Goal: Task Accomplishment & Management: Complete application form

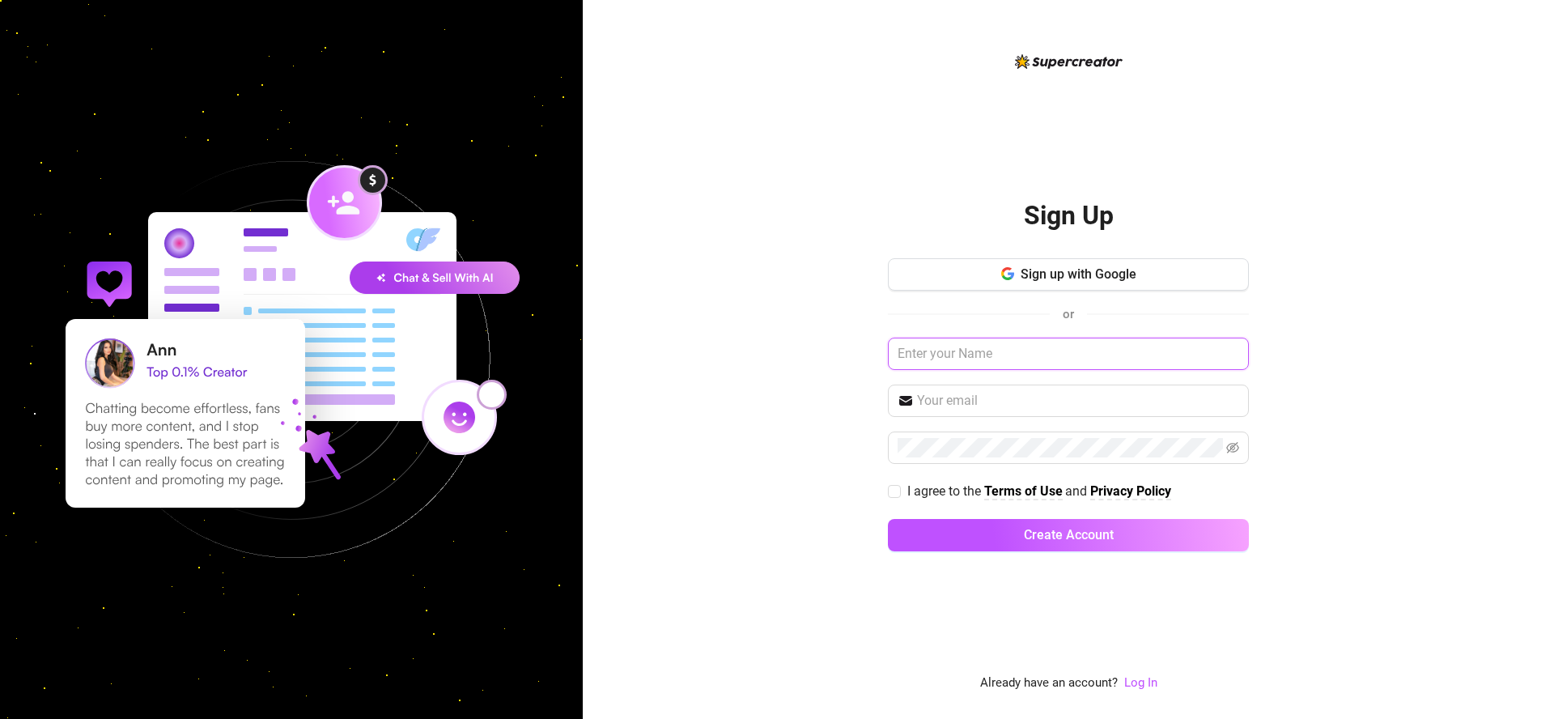
click at [1014, 355] on input "text" at bounding box center [1068, 354] width 361 height 32
type input "Michael"
type input "zeninvites@gmail.com"
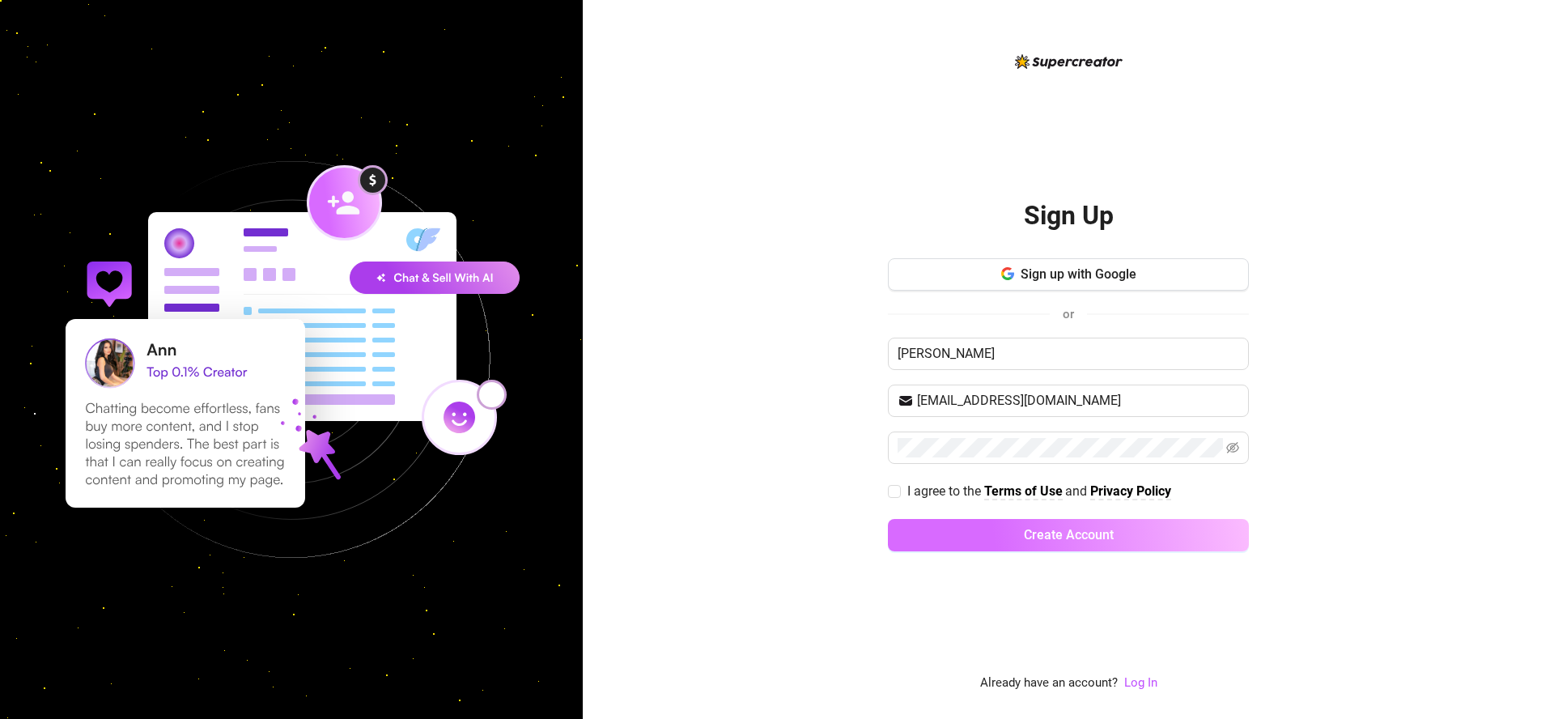
click at [1057, 533] on span "Create Account" at bounding box center [1069, 534] width 90 height 15
click at [895, 483] on input "I agree to the Terms of Use and Privacy Policy" at bounding box center [893, 488] width 11 height 11
checkbox input "true"
click at [1076, 538] on span "Create Account" at bounding box center [1069, 534] width 90 height 15
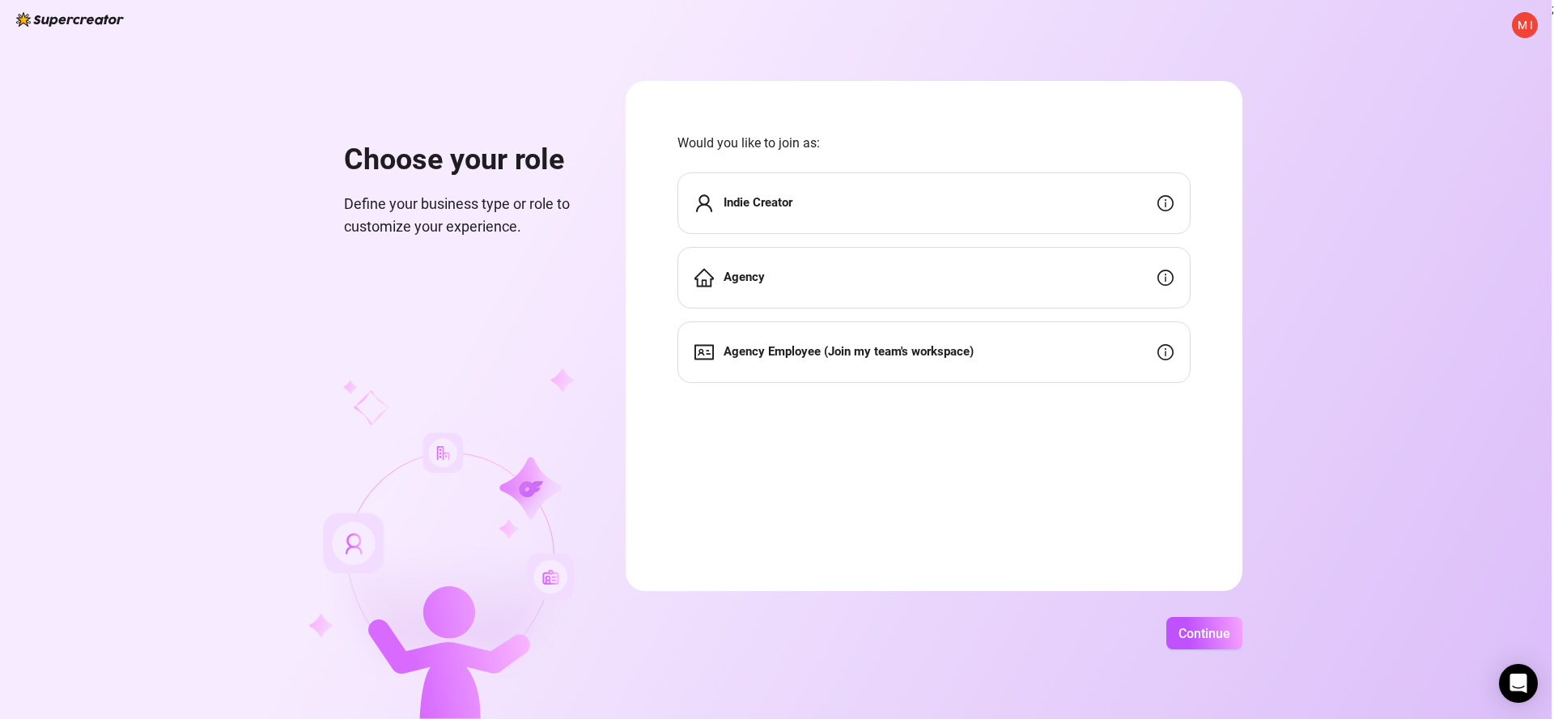
click at [1009, 282] on div "Agency" at bounding box center [934, 278] width 513 height 62
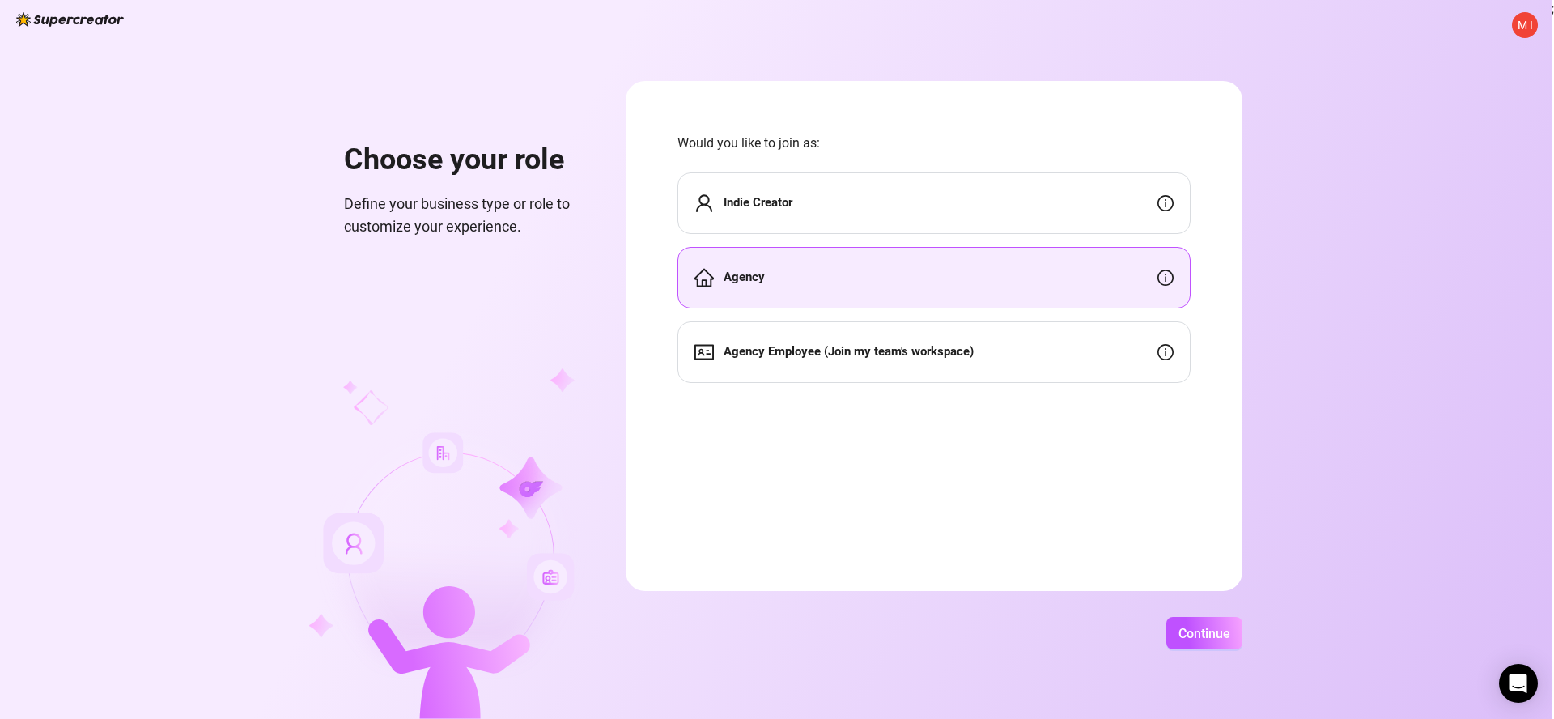
click at [995, 285] on div "Agency" at bounding box center [934, 278] width 513 height 62
click at [1217, 632] on span "Continue" at bounding box center [1205, 633] width 52 height 15
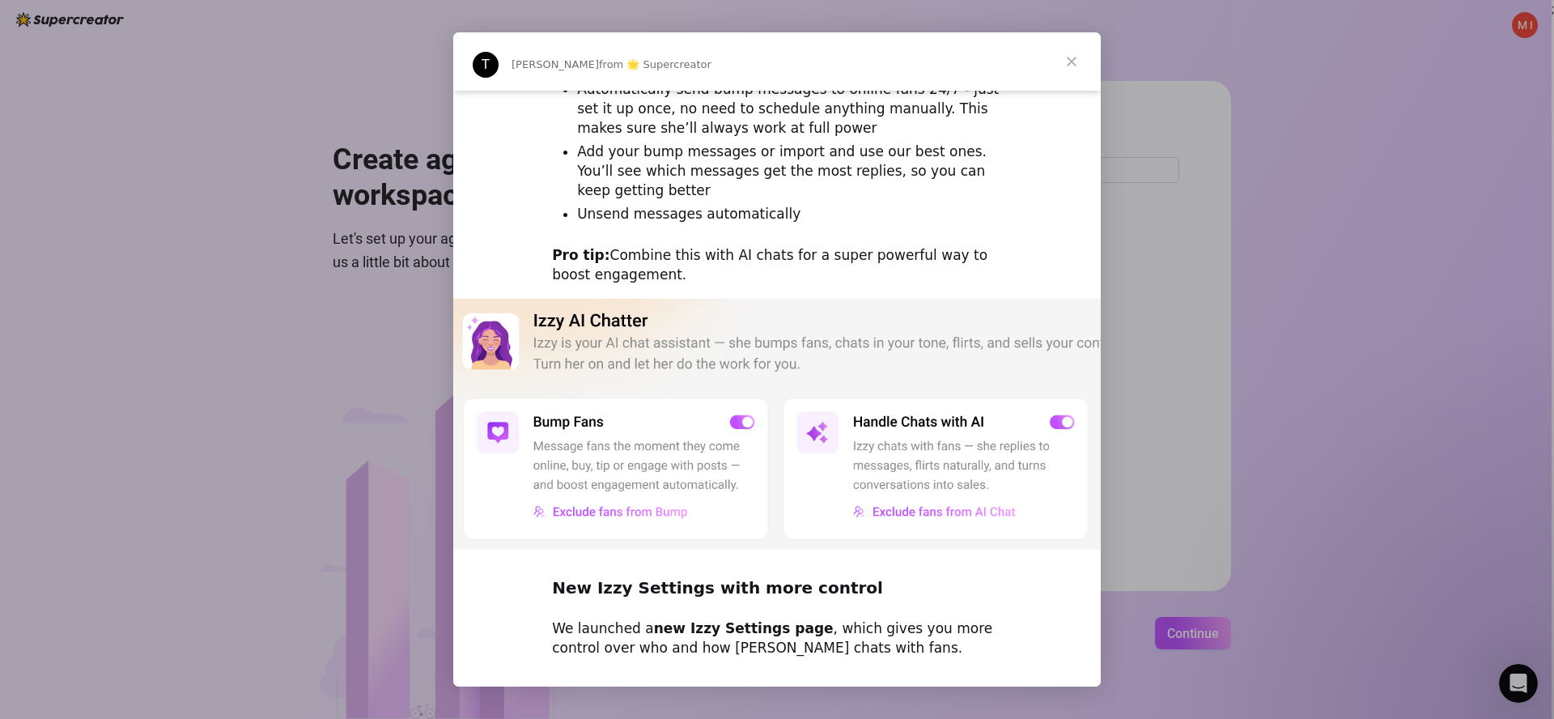
scroll to position [244, 0]
click at [742, 421] on img "Intercom messenger" at bounding box center [777, 424] width 648 height 252
click at [746, 419] on img "Intercom messenger" at bounding box center [777, 424] width 648 height 252
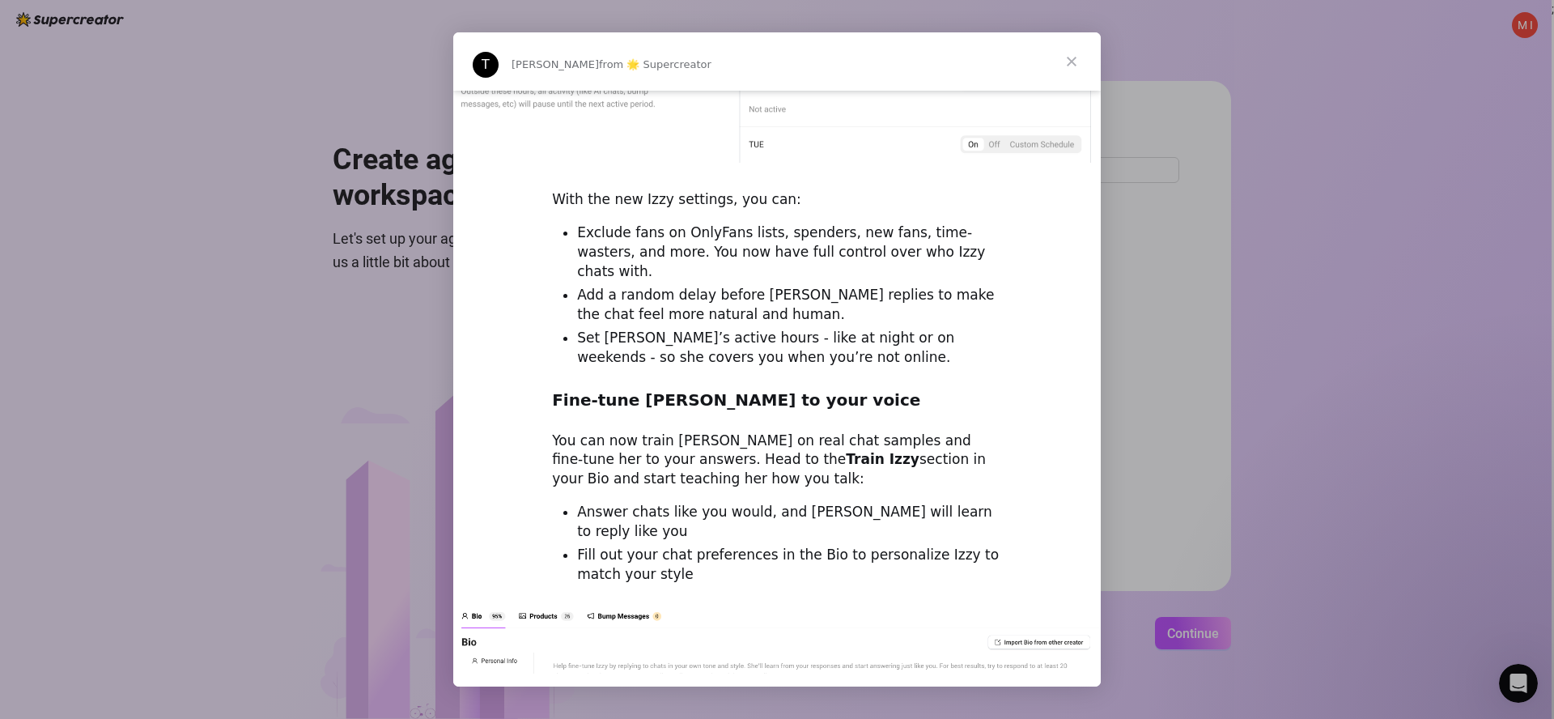
scroll to position [1329, 0]
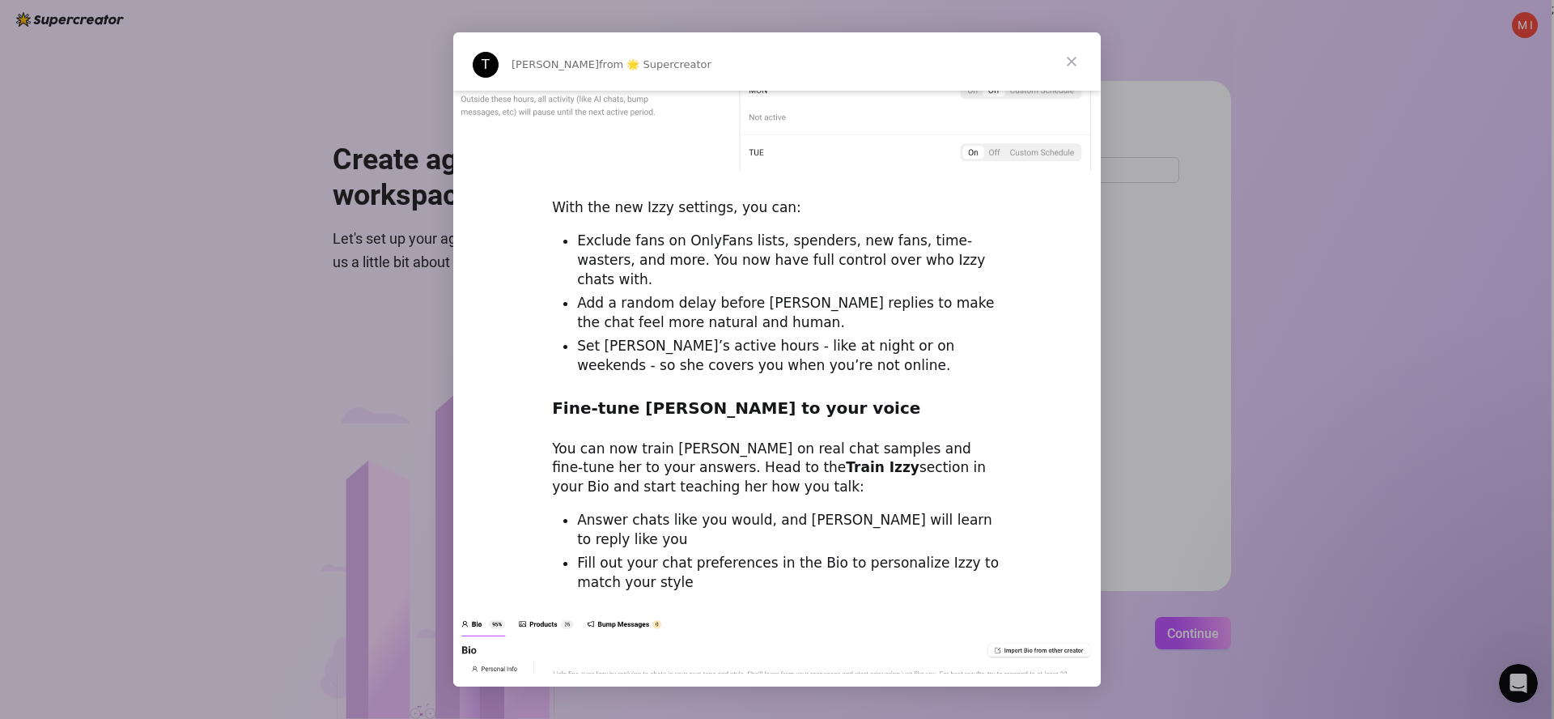
click at [810, 554] on li "Fill out your chat preferences in the Bio to personalize Izzy to match your sty…" at bounding box center [789, 573] width 425 height 39
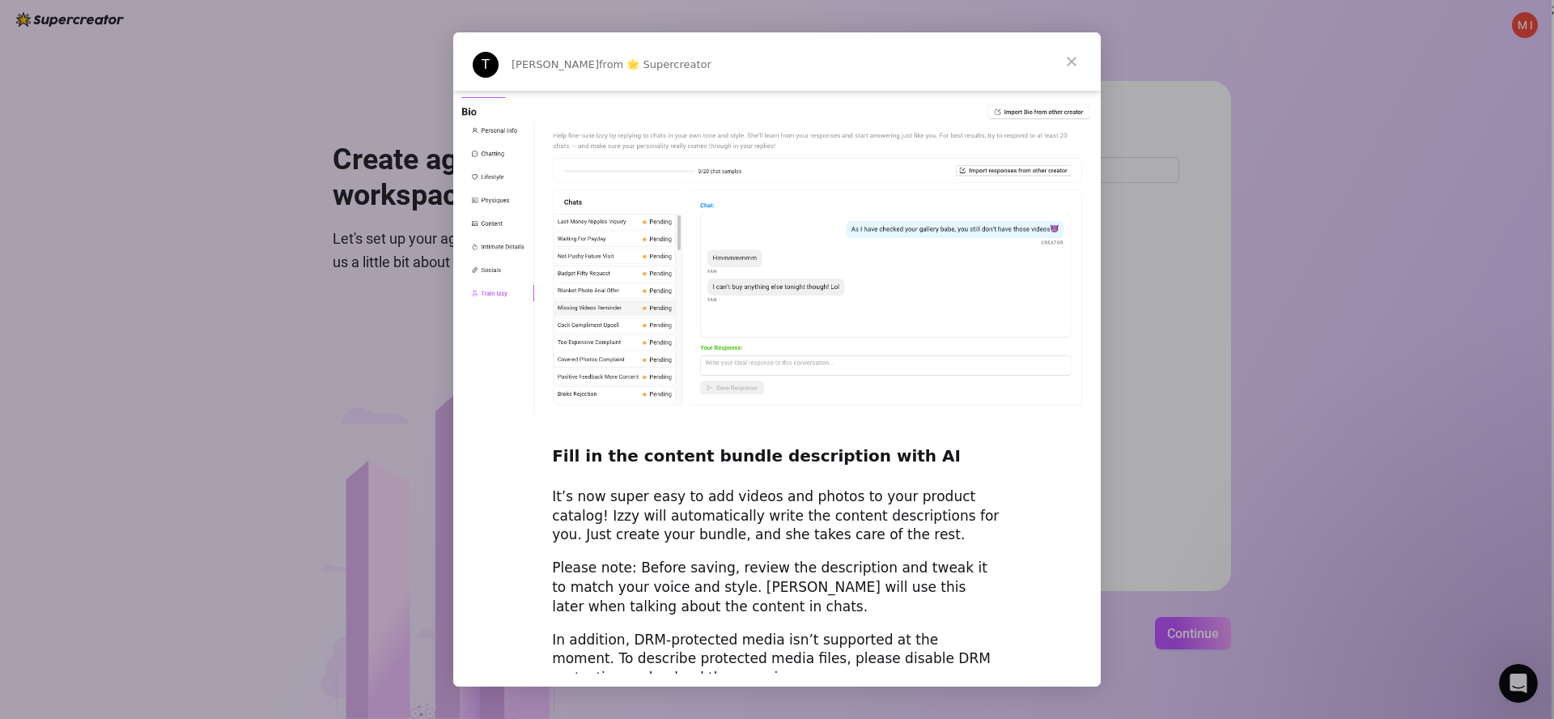
scroll to position [2119, 0]
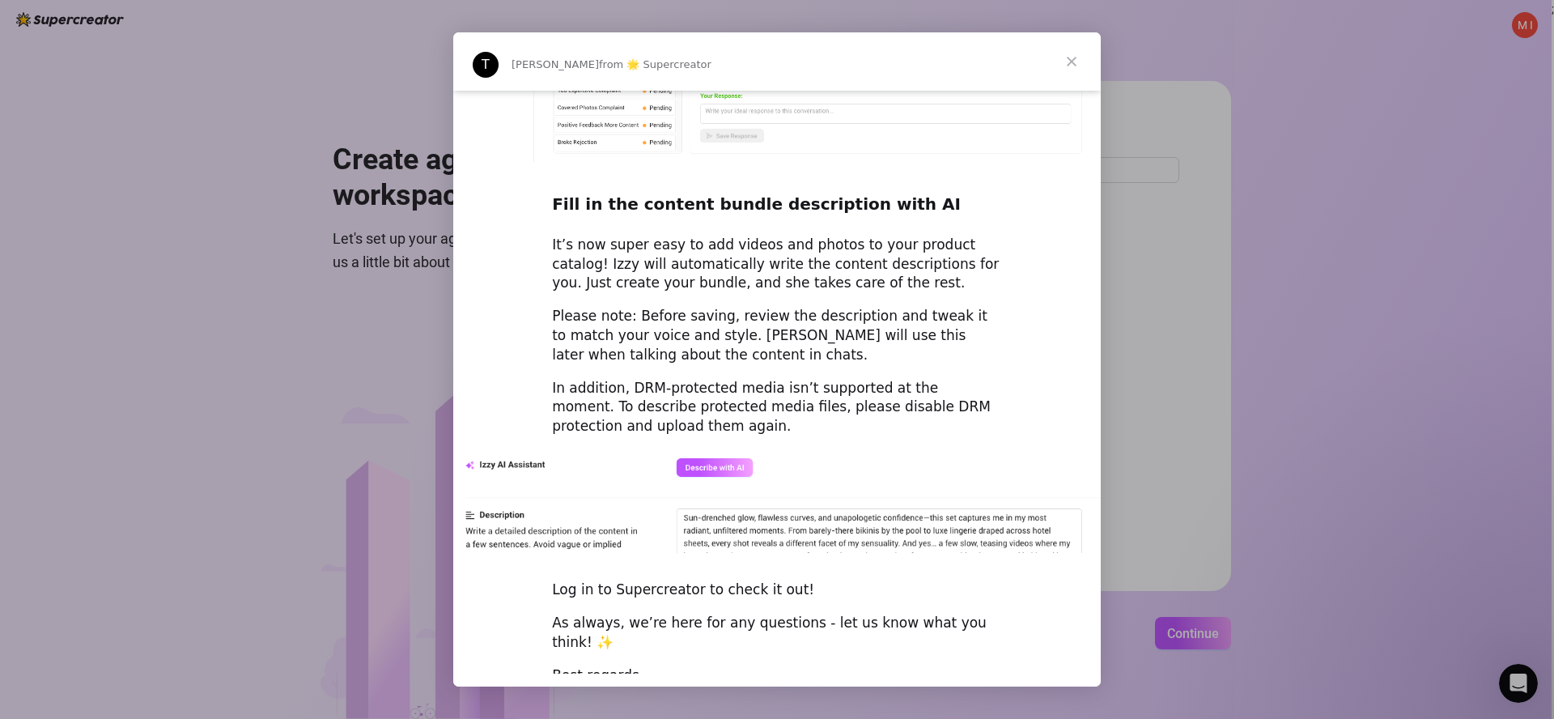
click at [1065, 57] on span "Close" at bounding box center [1072, 61] width 58 height 58
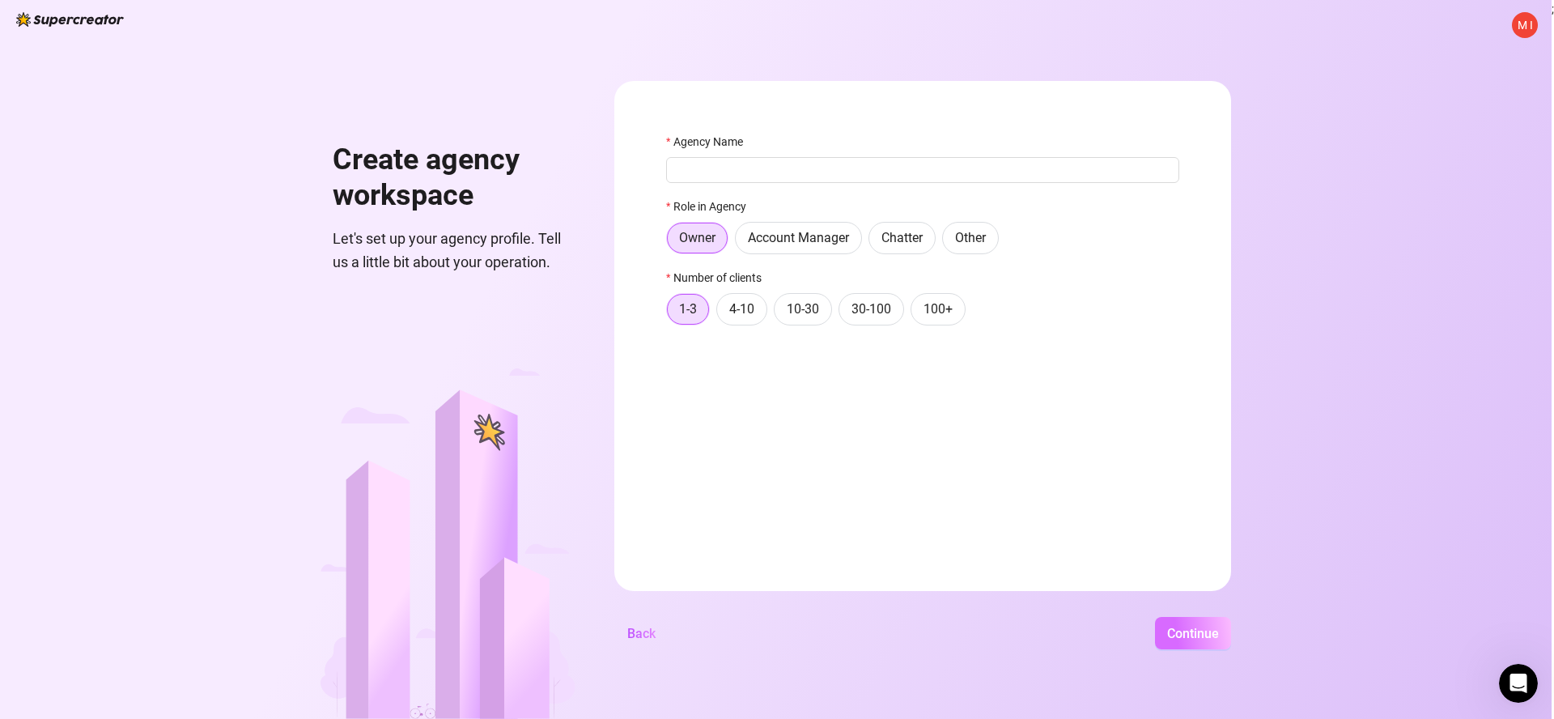
click at [1207, 633] on span "Continue" at bounding box center [1193, 633] width 52 height 15
click at [844, 180] on input "Agency Name" at bounding box center [922, 170] width 513 height 26
type input "Doll Sector"
click at [1199, 631] on span "Continue" at bounding box center [1193, 633] width 52 height 15
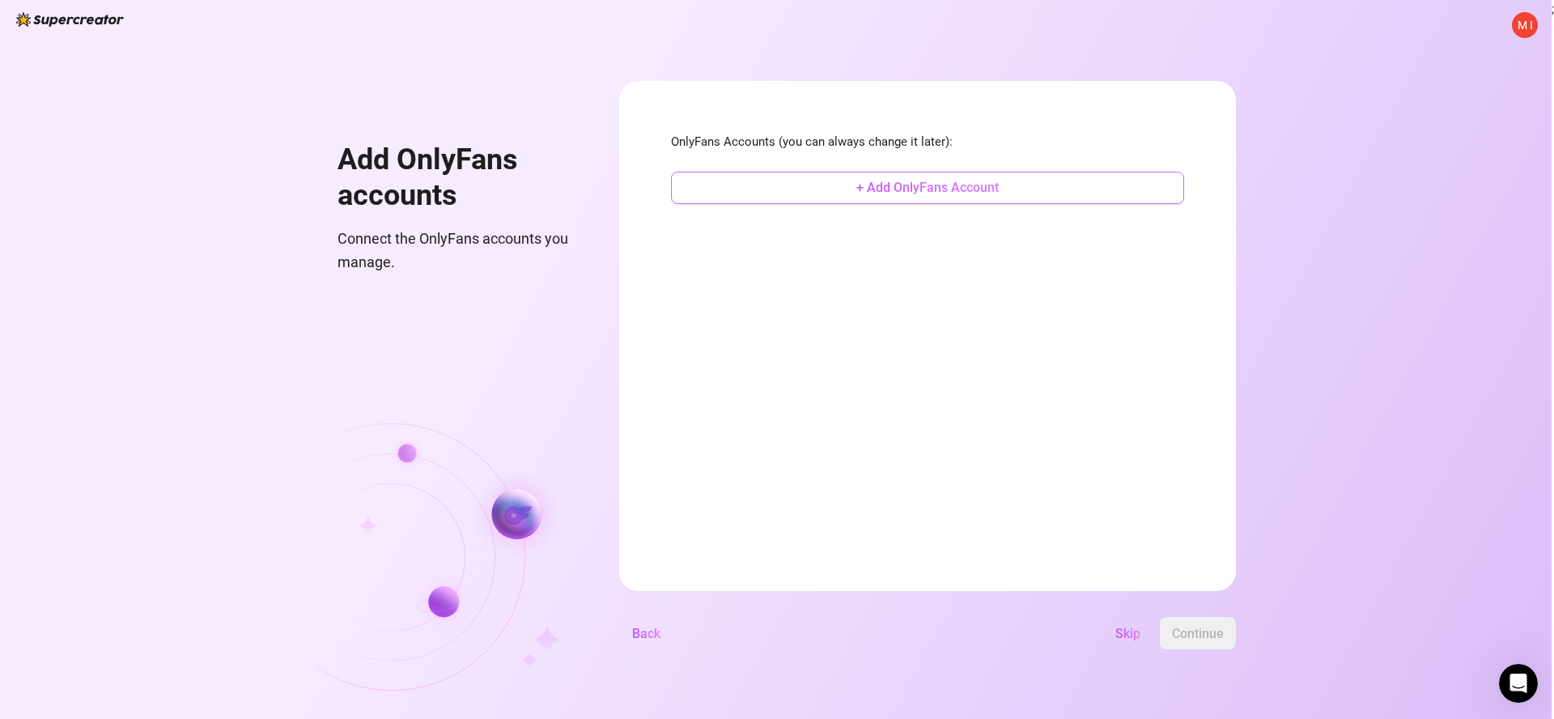
click at [933, 197] on button "+ Add OnlyFans Account" at bounding box center [927, 188] width 513 height 32
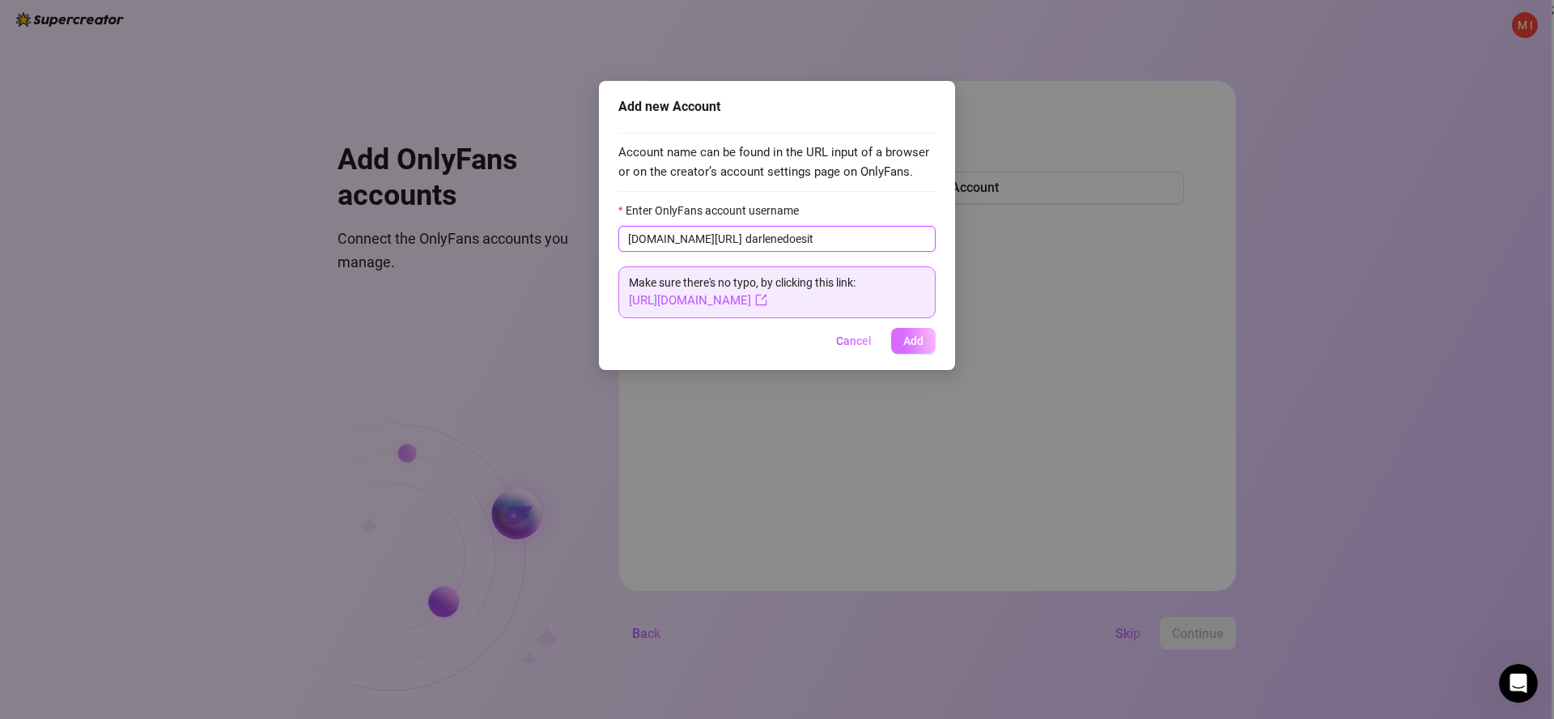
type input "darlenedoesit"
click at [909, 338] on span "Add" at bounding box center [913, 340] width 20 height 13
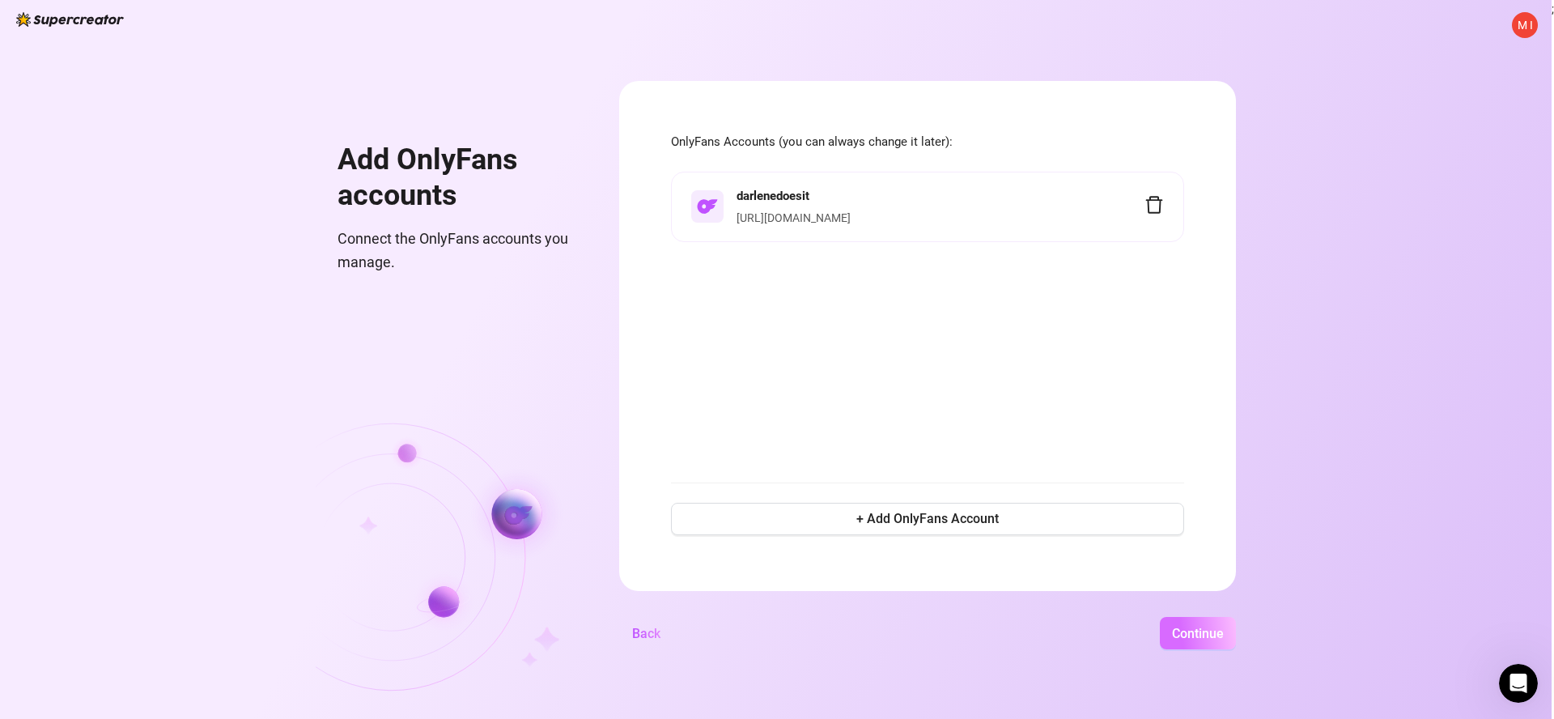
click at [1212, 629] on span "Continue" at bounding box center [1198, 633] width 52 height 15
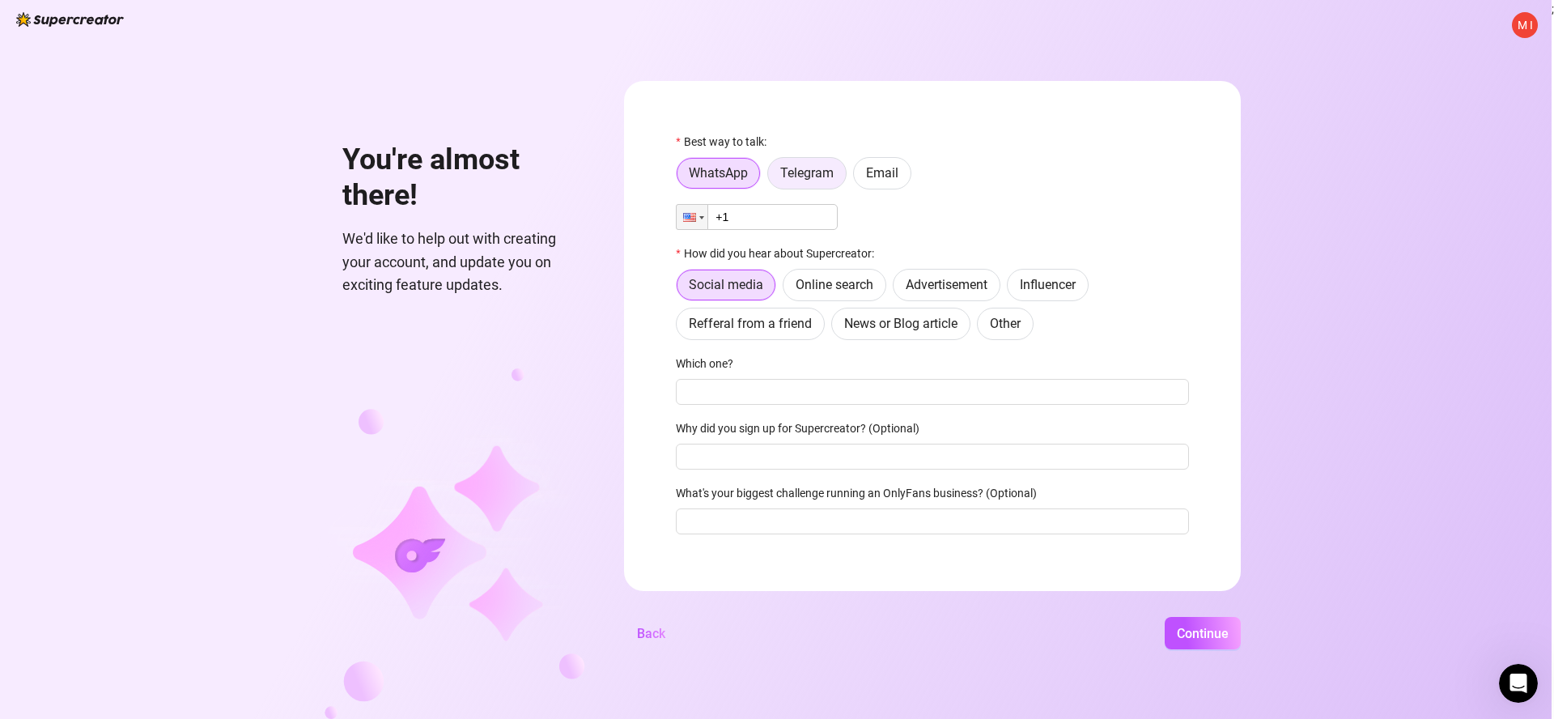
click at [810, 158] on label "Telegram" at bounding box center [806, 173] width 79 height 32
click at [772, 177] on input "Telegram" at bounding box center [772, 177] width 0 height 0
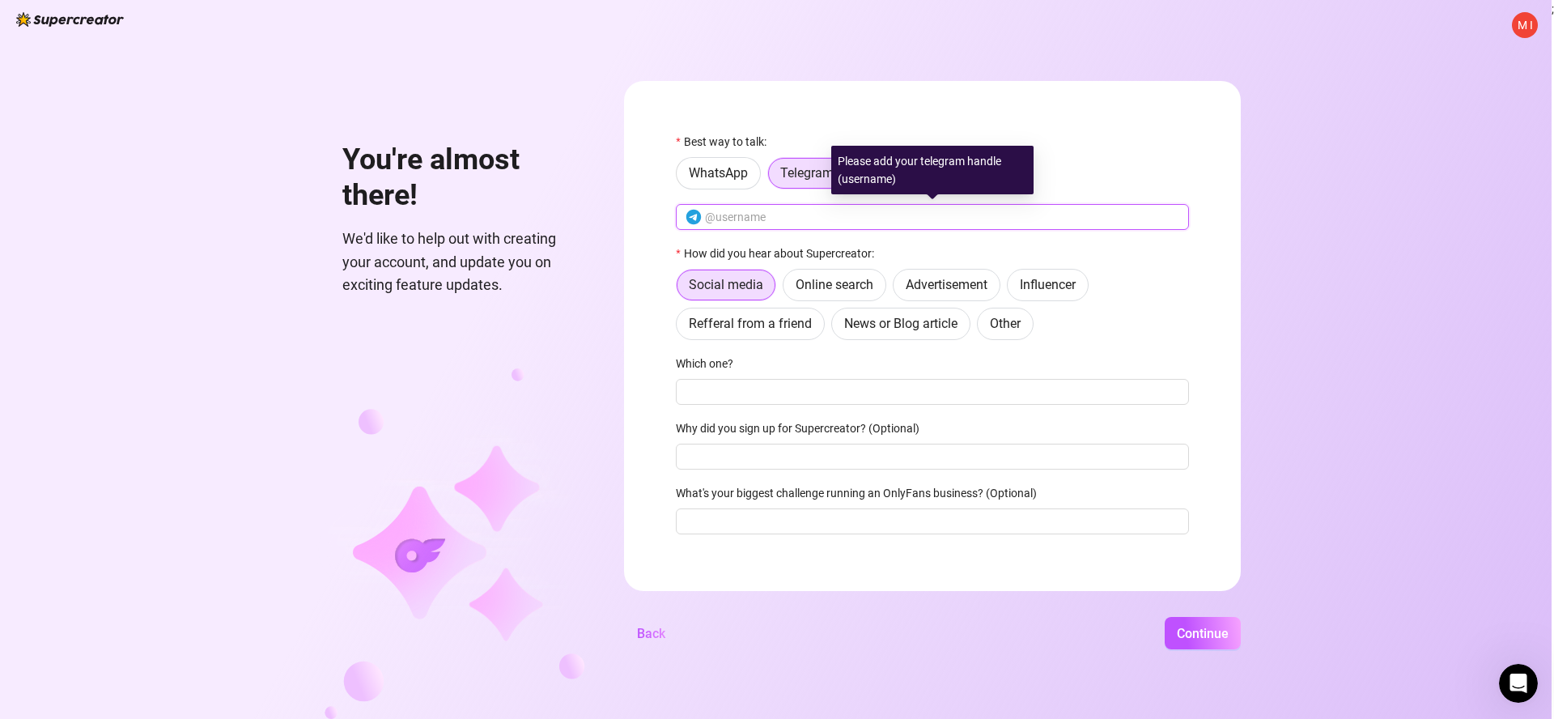
click at [805, 223] on input "text" at bounding box center [942, 217] width 474 height 18
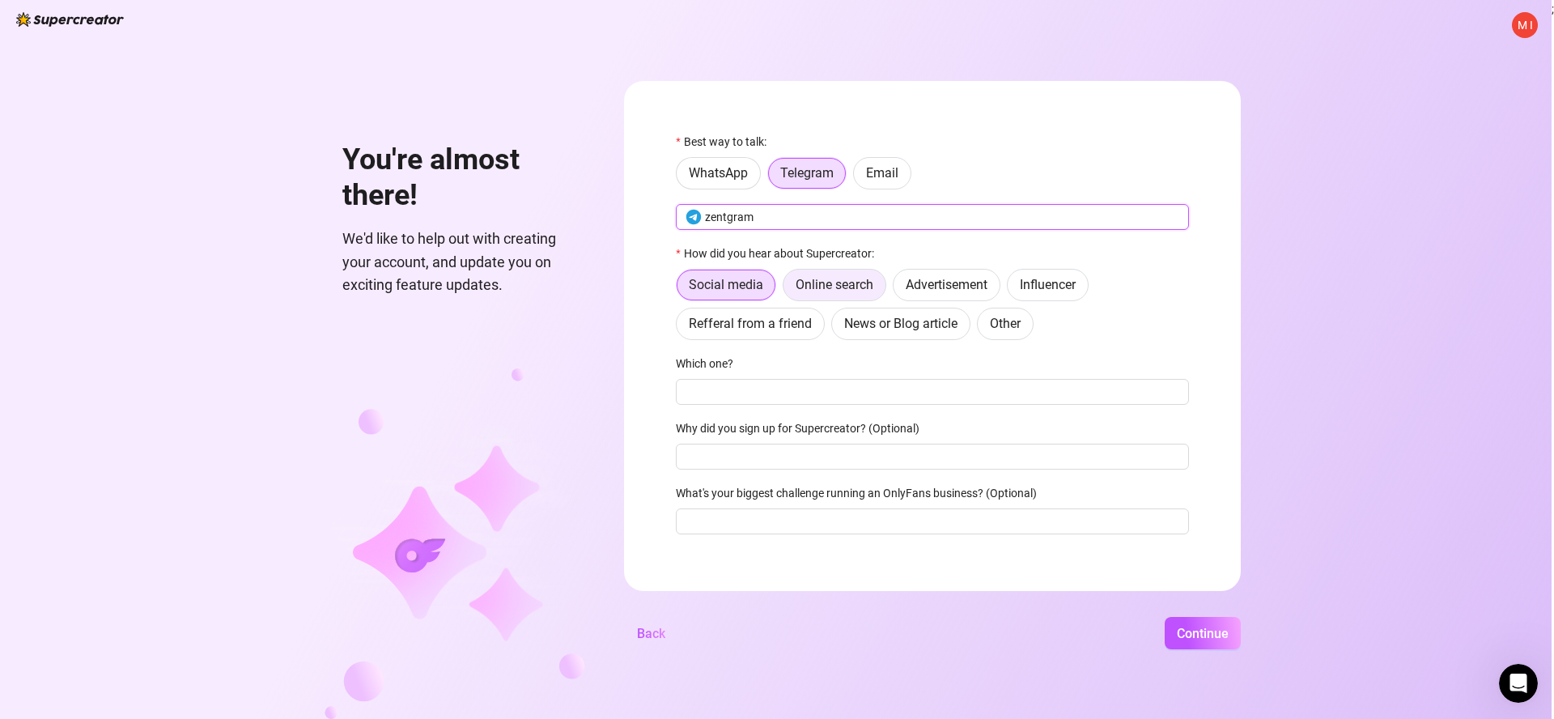
type input "zentgram"
click at [799, 270] on label "Online search" at bounding box center [835, 285] width 104 height 32
click at [788, 289] on input "Online search" at bounding box center [788, 289] width 0 height 0
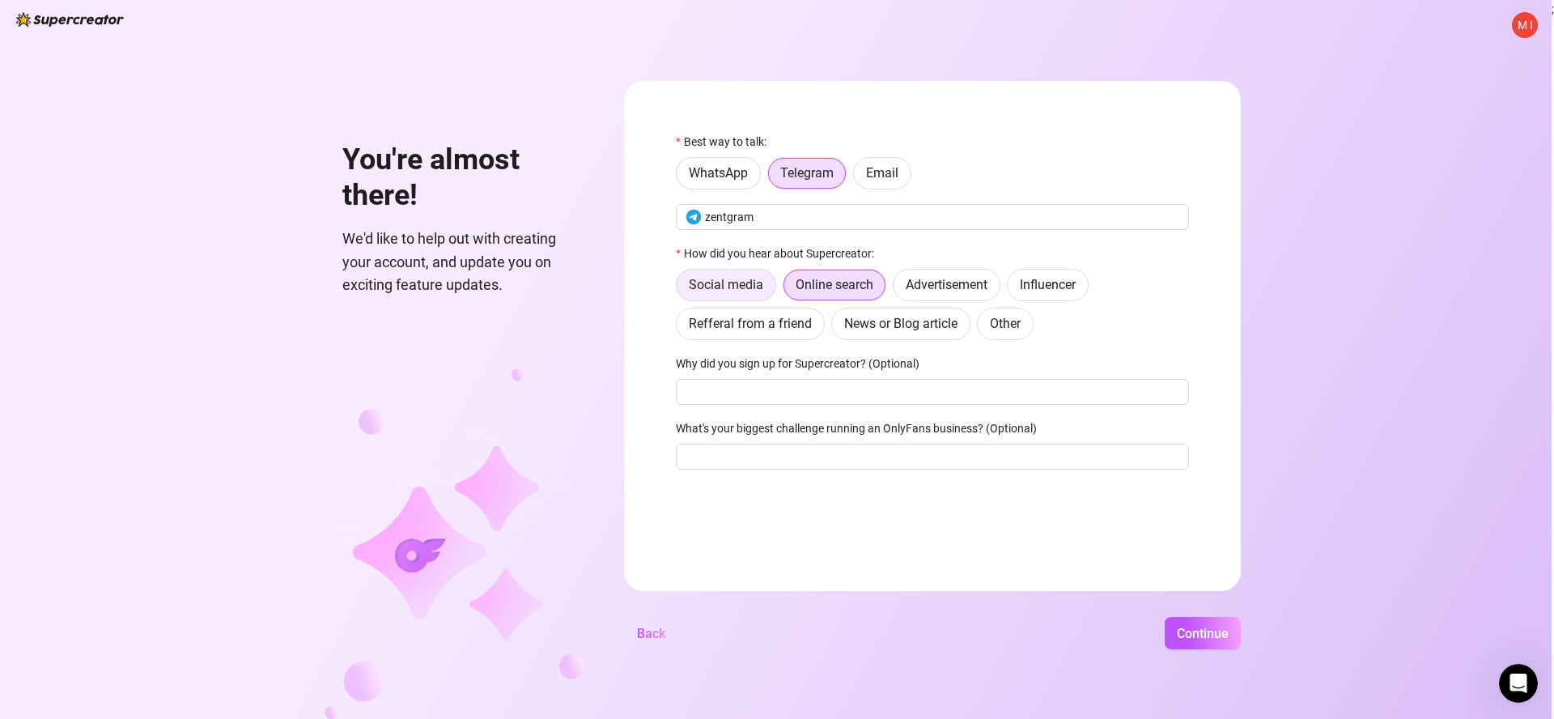
click at [753, 279] on span "Social media" at bounding box center [726, 284] width 74 height 15
click at [681, 289] on input "Social media" at bounding box center [681, 289] width 0 height 0
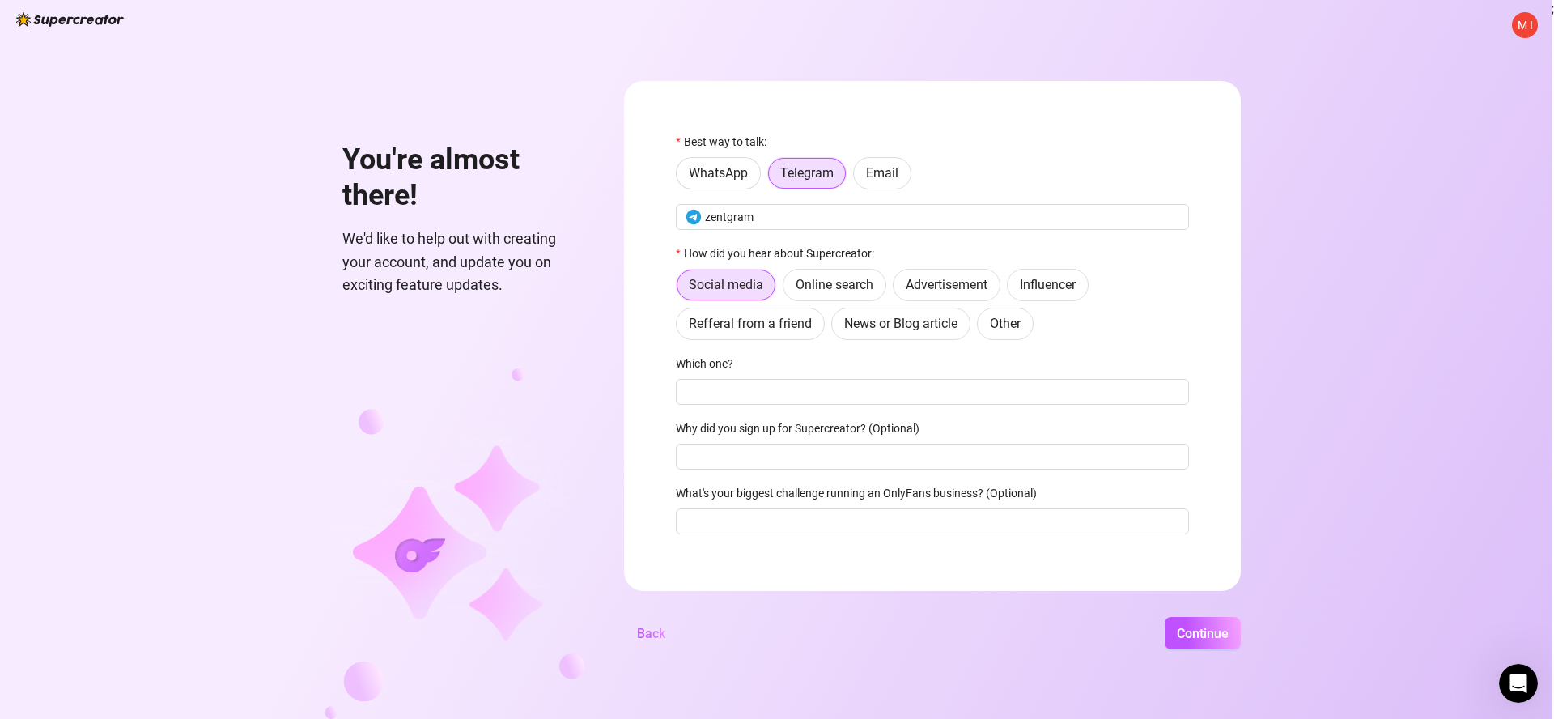
click at [815, 369] on div "Which one?" at bounding box center [932, 367] width 513 height 24
click at [815, 393] on input "Which one?" at bounding box center [932, 392] width 513 height 26
type input "reddit"
click at [831, 462] on input "Why did you sign up for Supercreator? (Optional)" at bounding box center [932, 457] width 513 height 26
type input "s"
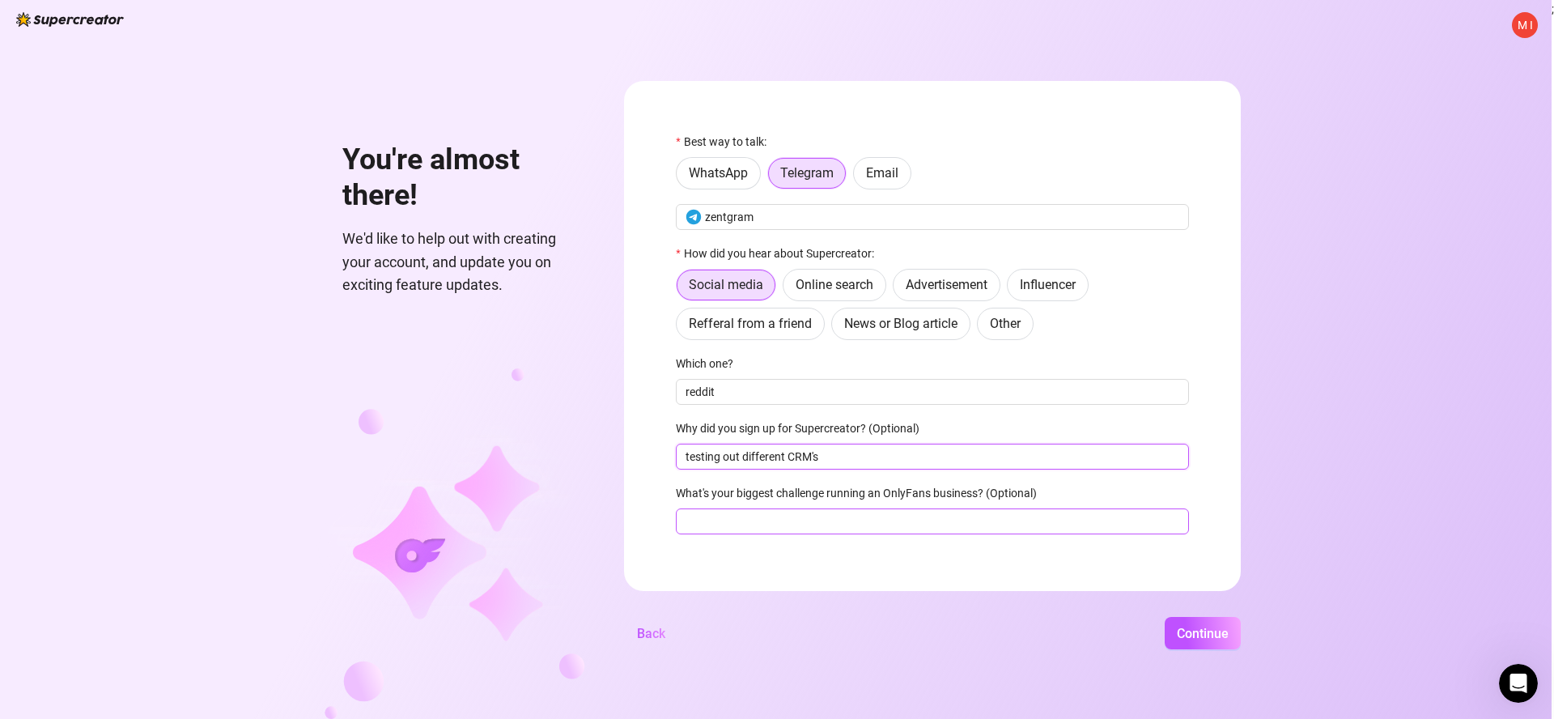
type input "testing out different CRM's"
click at [807, 525] on input "What's your biggest challenge running an OnlyFans business? (Optional)" at bounding box center [932, 521] width 513 height 26
type input "s"
type input "Starting"
click at [1200, 632] on span "Continue" at bounding box center [1203, 633] width 52 height 15
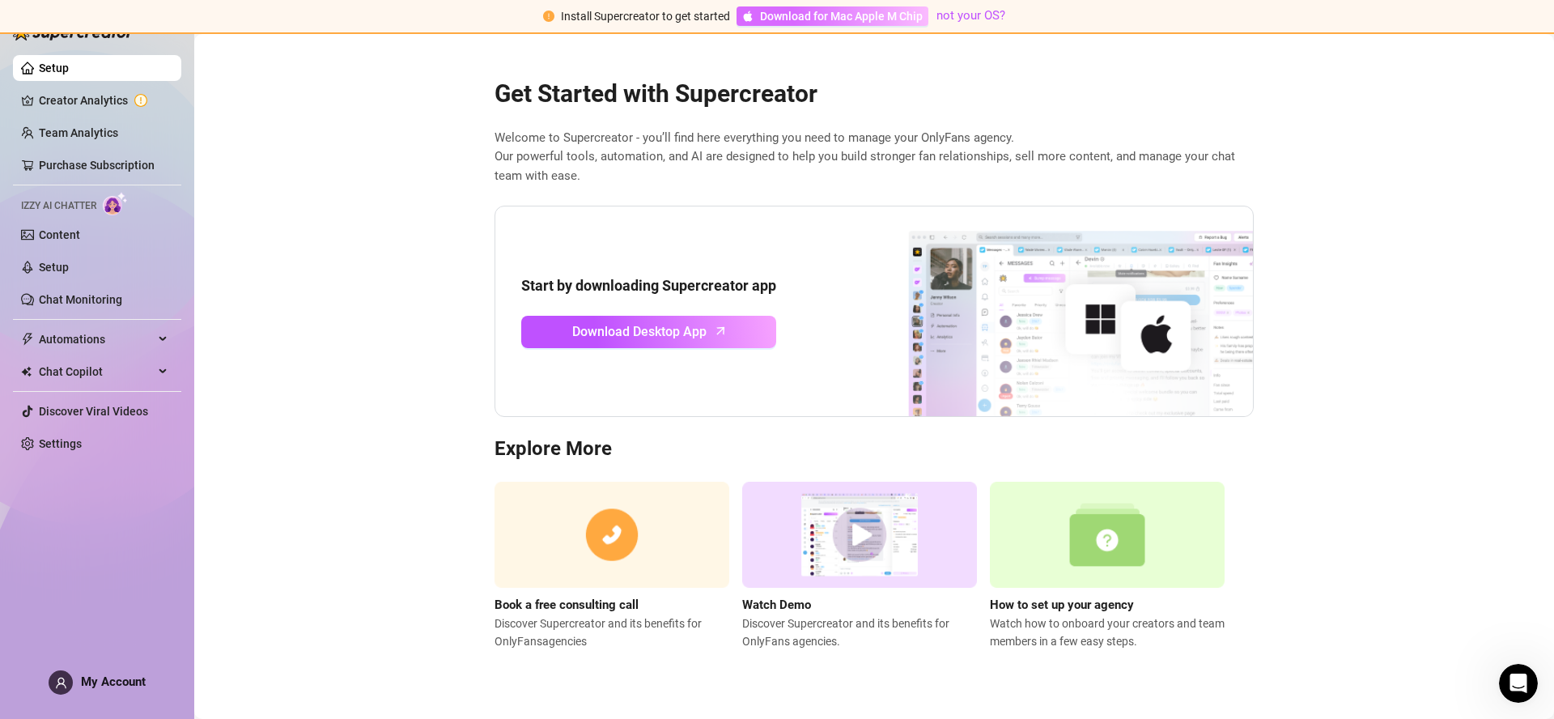
click at [813, 12] on span "Download for Mac Apple M Chip" at bounding box center [841, 16] width 163 height 18
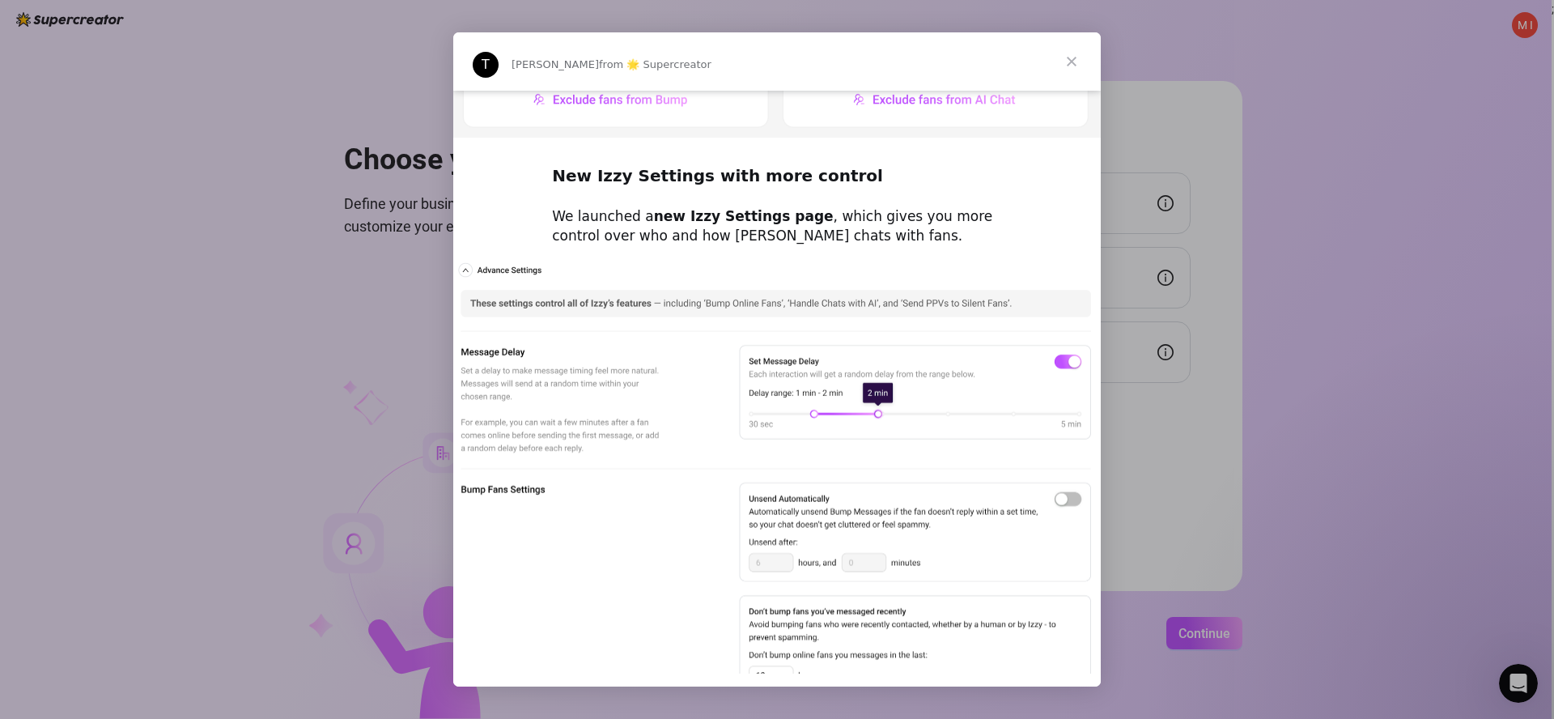
scroll to position [844, 0]
